Goal: Find specific page/section: Find specific page/section

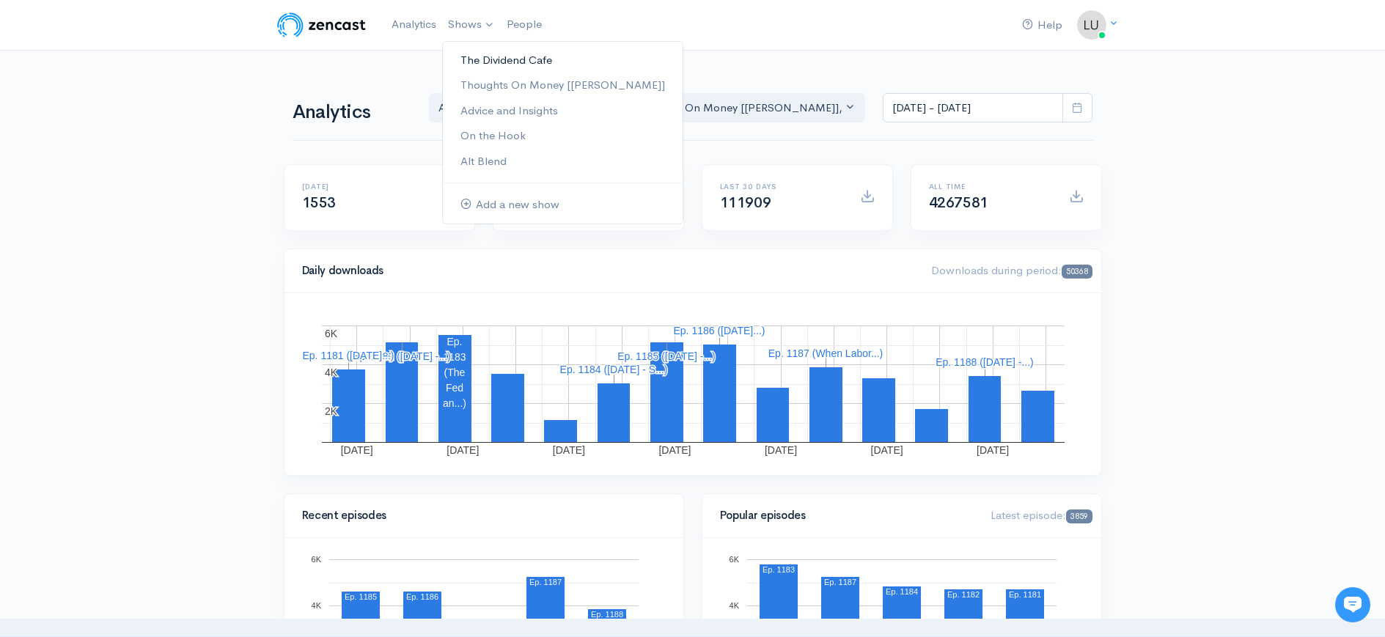
click at [503, 65] on link "The Dividend Cafe" at bounding box center [563, 61] width 240 height 26
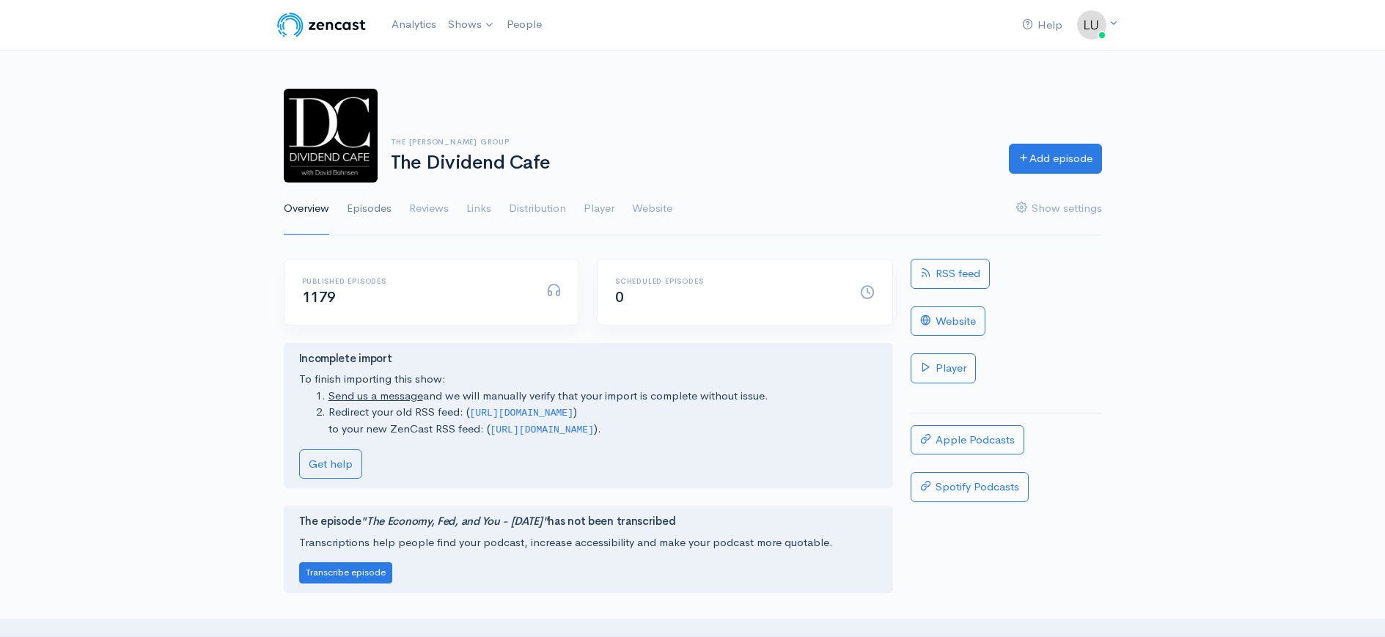
click at [366, 216] on link "Episodes" at bounding box center [369, 209] width 45 height 53
